Goal: Use online tool/utility: Utilize a website feature to perform a specific function

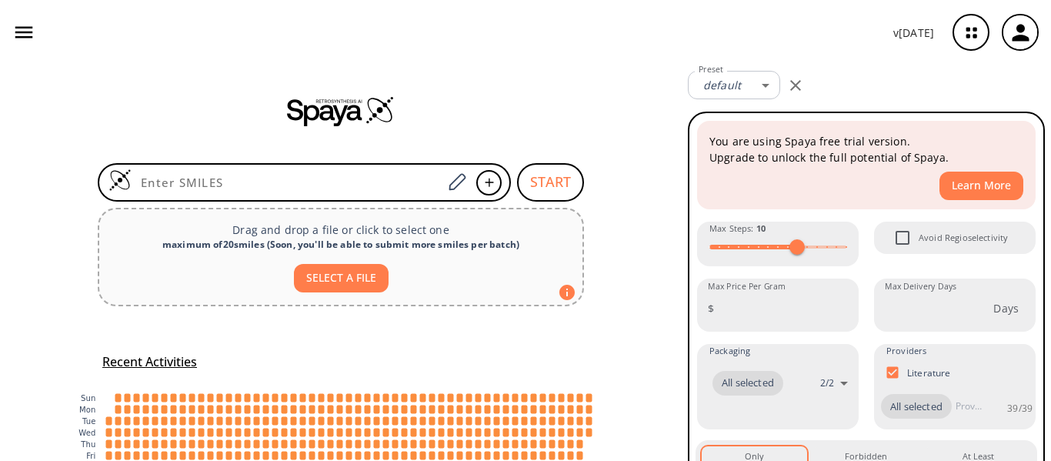
click at [798, 87] on icon "button" at bounding box center [795, 85] width 11 height 11
click at [793, 88] on icon "button" at bounding box center [795, 85] width 11 height 11
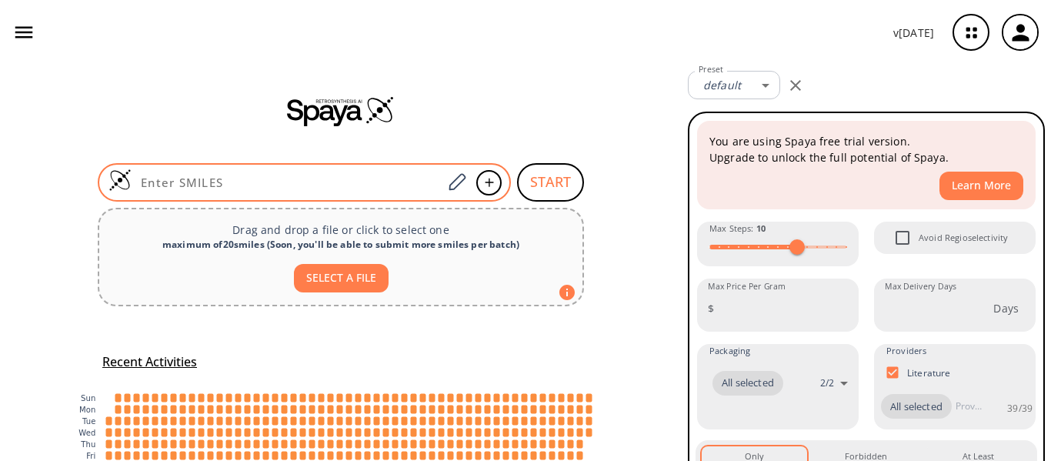
click at [406, 187] on input at bounding box center [287, 182] width 311 height 15
paste input "N#CCC1=C(Br)C=C(Br)C(CC#N)=C1F"
type input "N#CCC1=C(Br)C=C(Br)C(CC#N)=C1F"
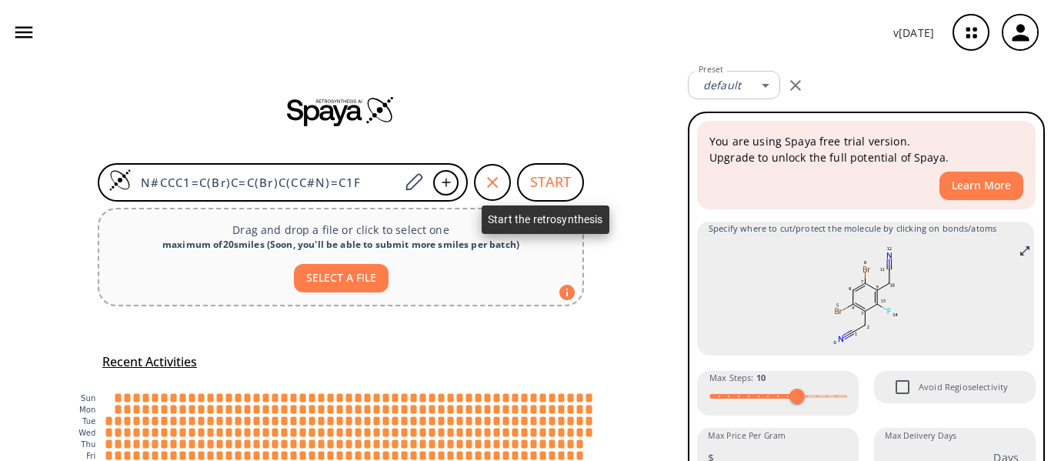
click at [544, 183] on button "START" at bounding box center [550, 182] width 67 height 38
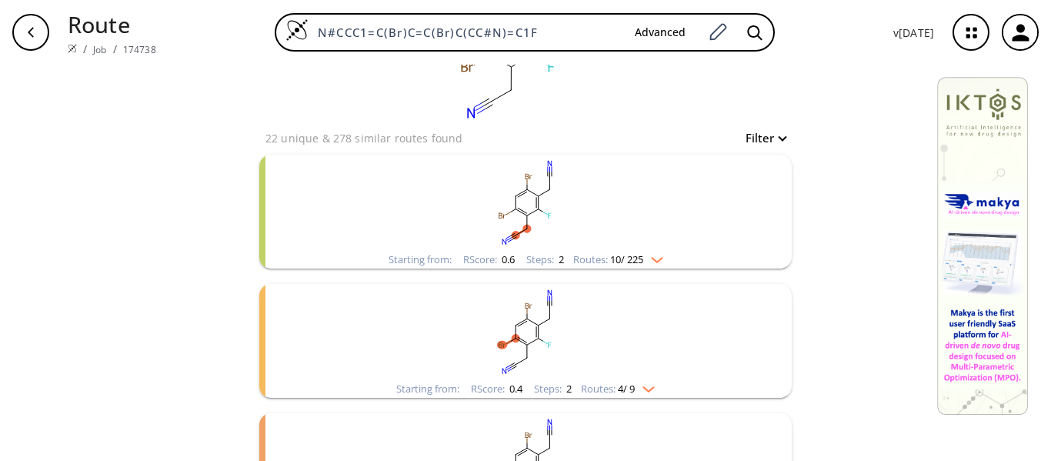
scroll to position [78, 0]
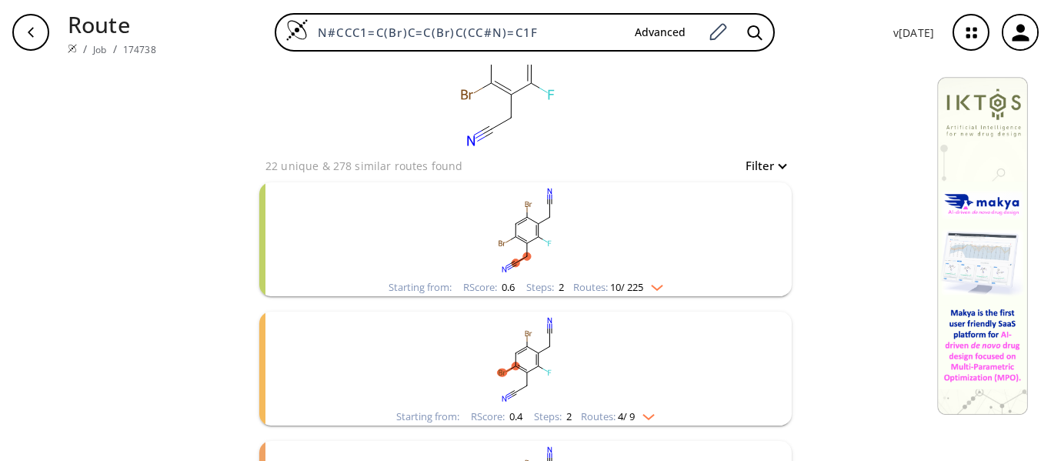
click at [652, 286] on img "clusters" at bounding box center [653, 284] width 20 height 12
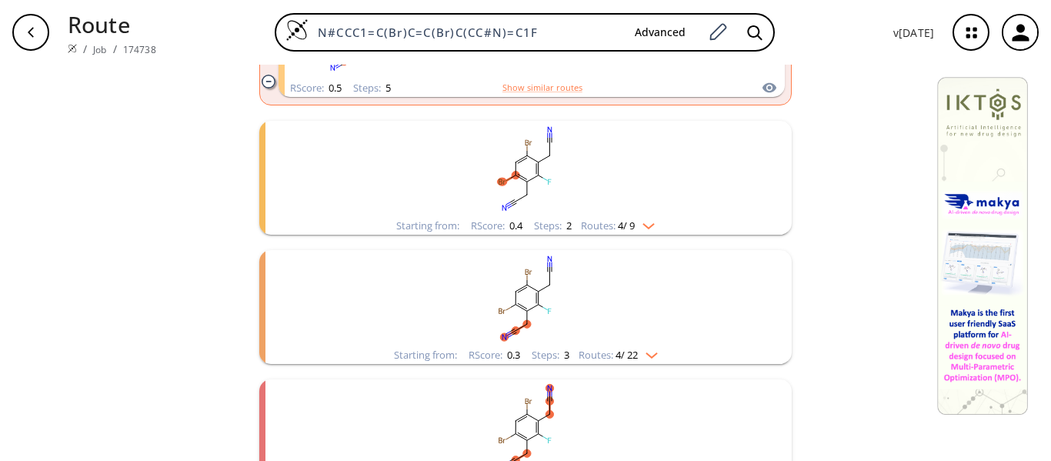
scroll to position [1656, 0]
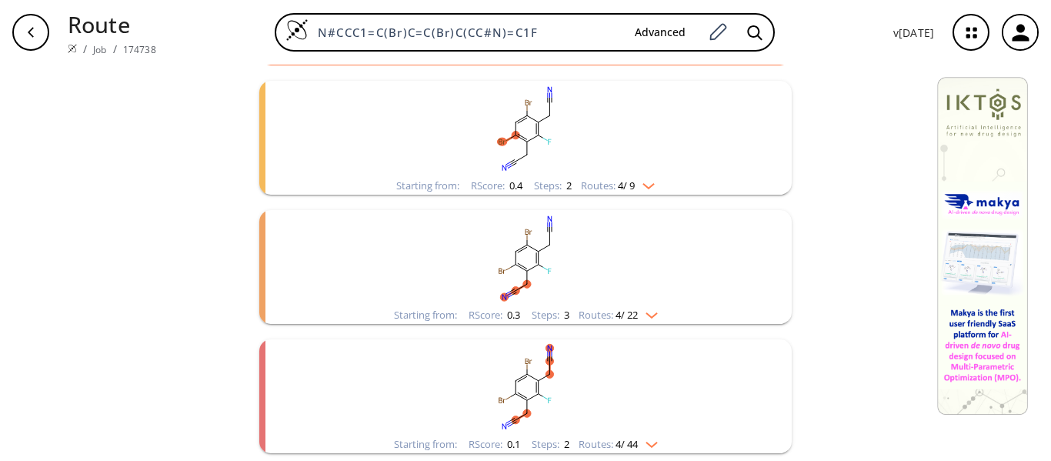
click at [648, 188] on img "clusters" at bounding box center [645, 183] width 20 height 12
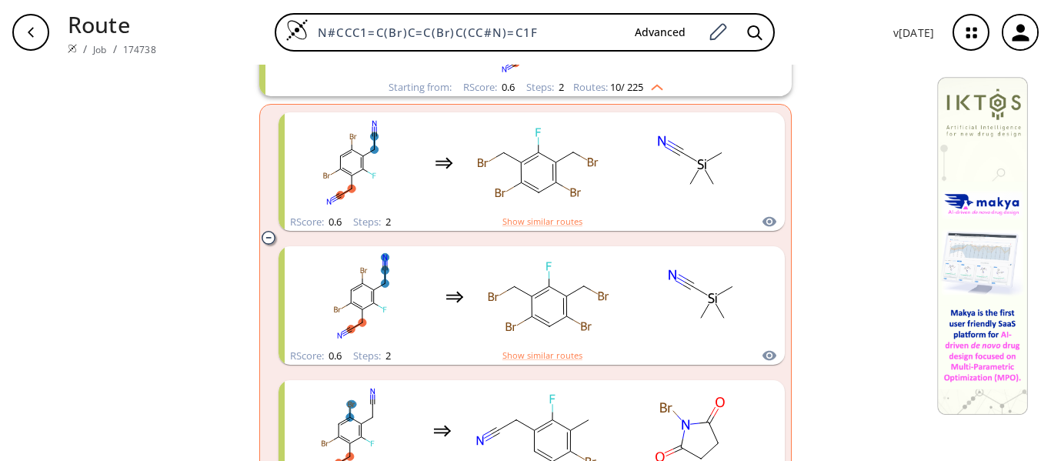
scroll to position [0, 0]
